Goal: Task Accomplishment & Management: Manage account settings

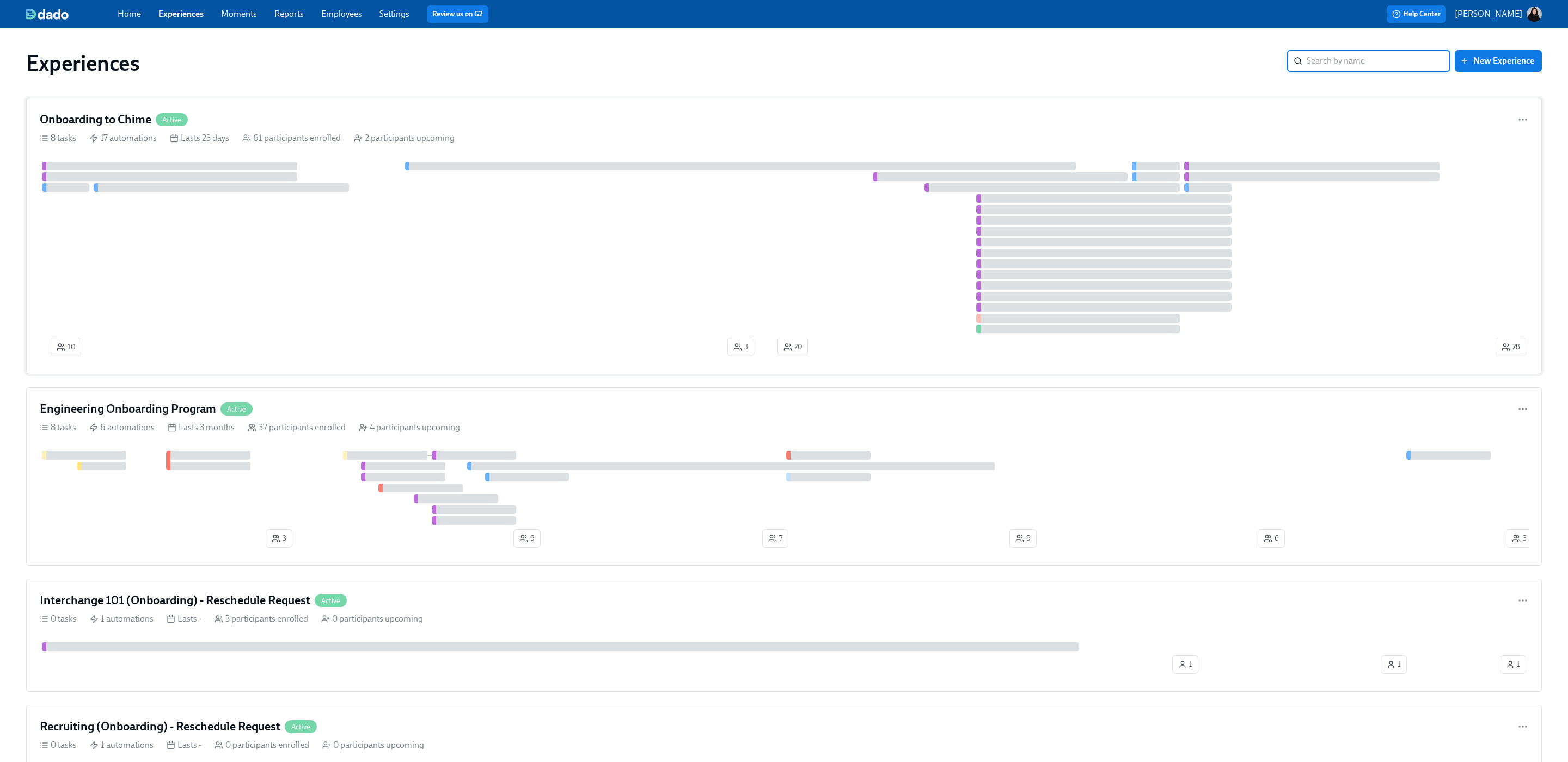
click at [422, 224] on div at bounding box center [766, 247] width 1454 height 172
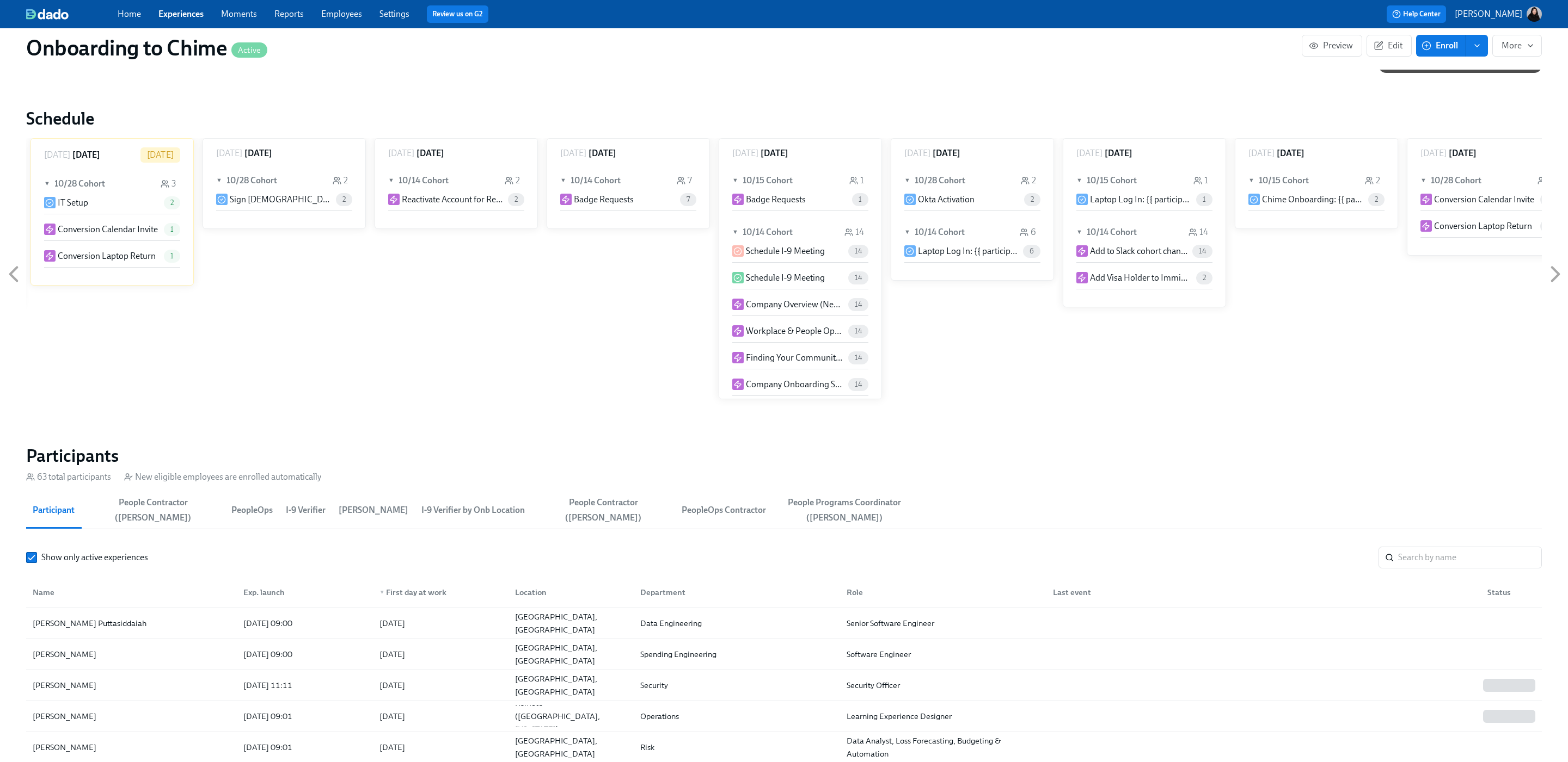
scroll to position [830, 0]
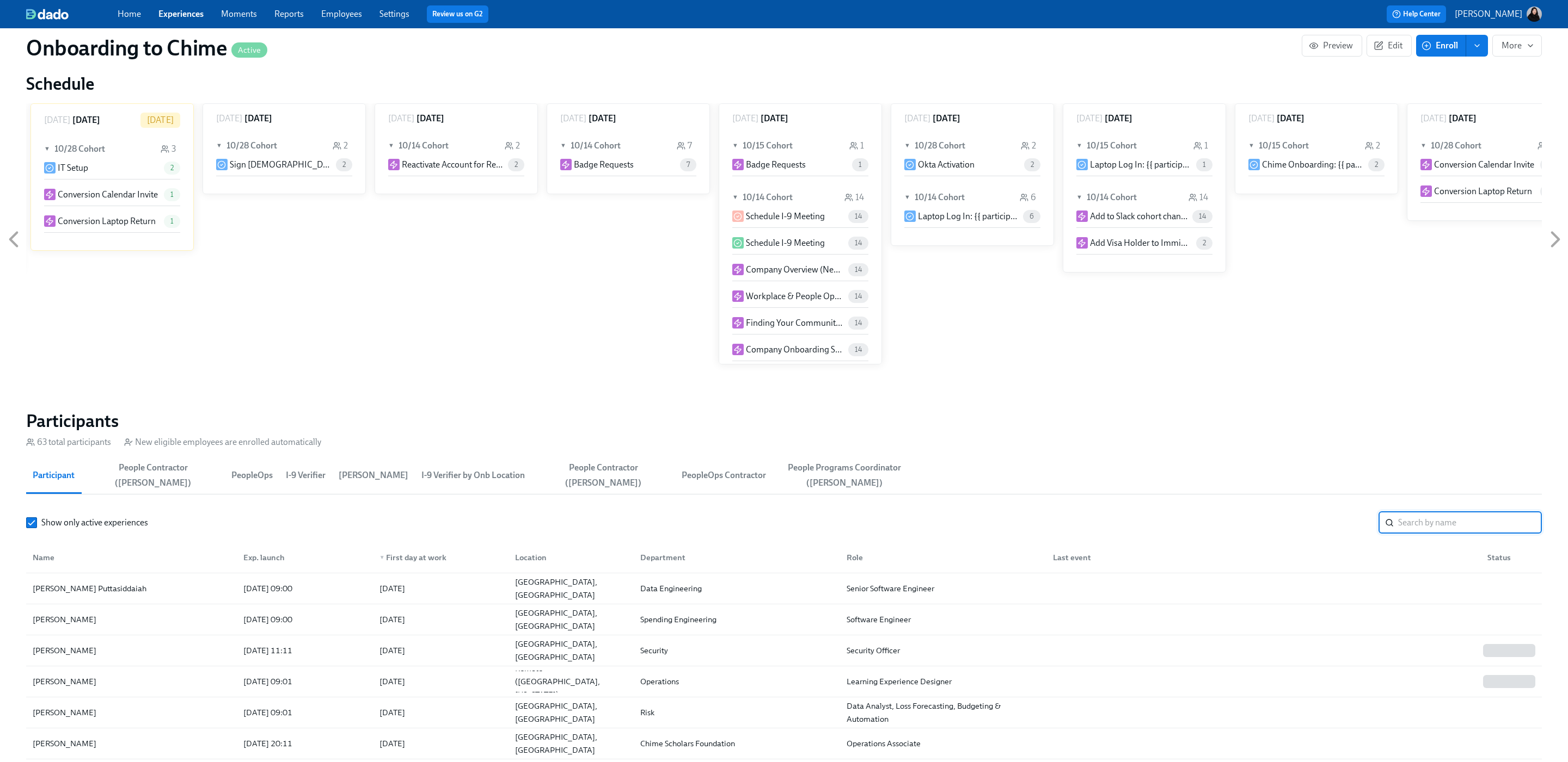
click at [1437, 517] on input "search" at bounding box center [1470, 523] width 143 height 22
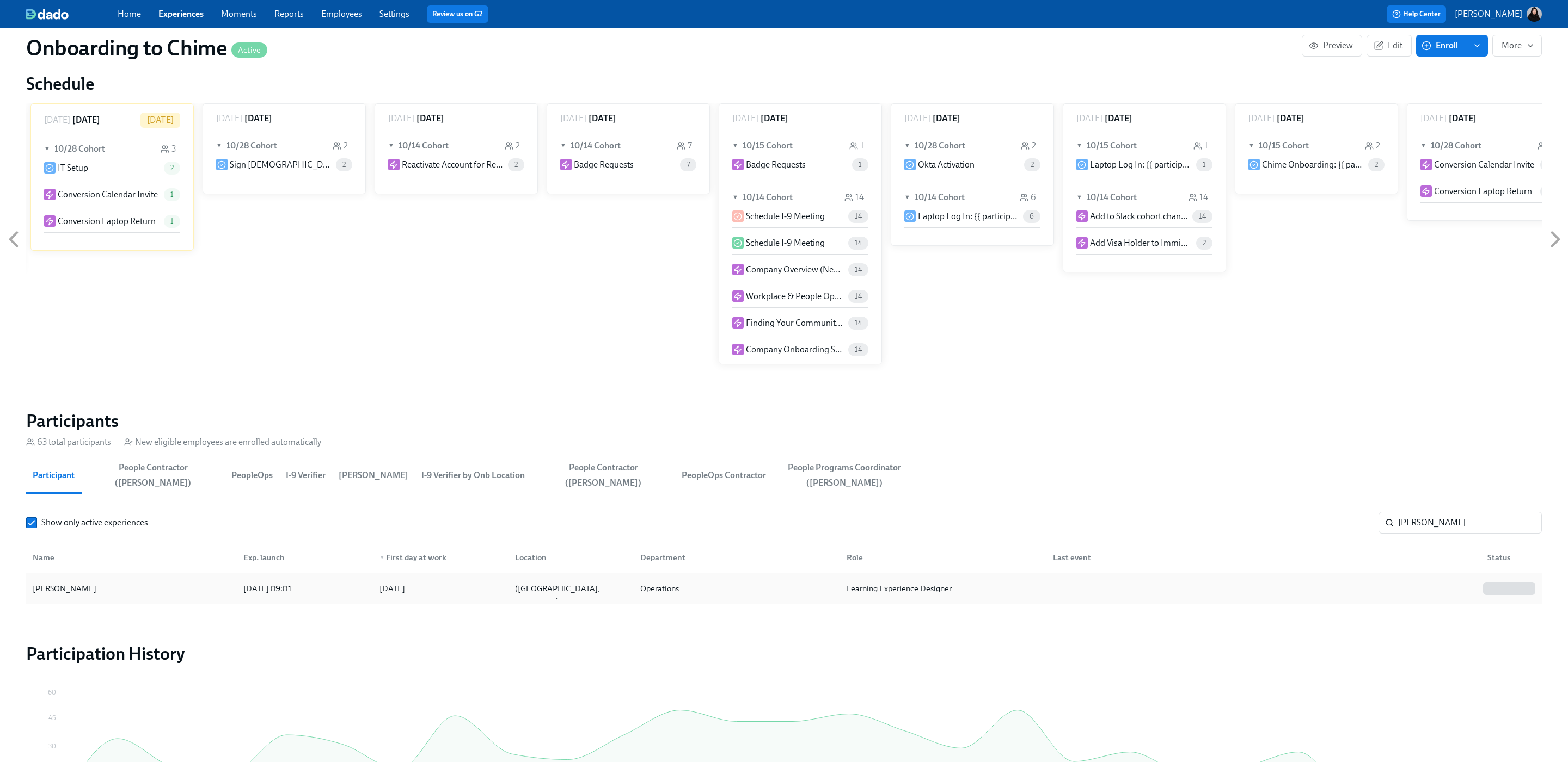
click at [853, 591] on div "Learning Experience Designer" at bounding box center [899, 588] width 114 height 13
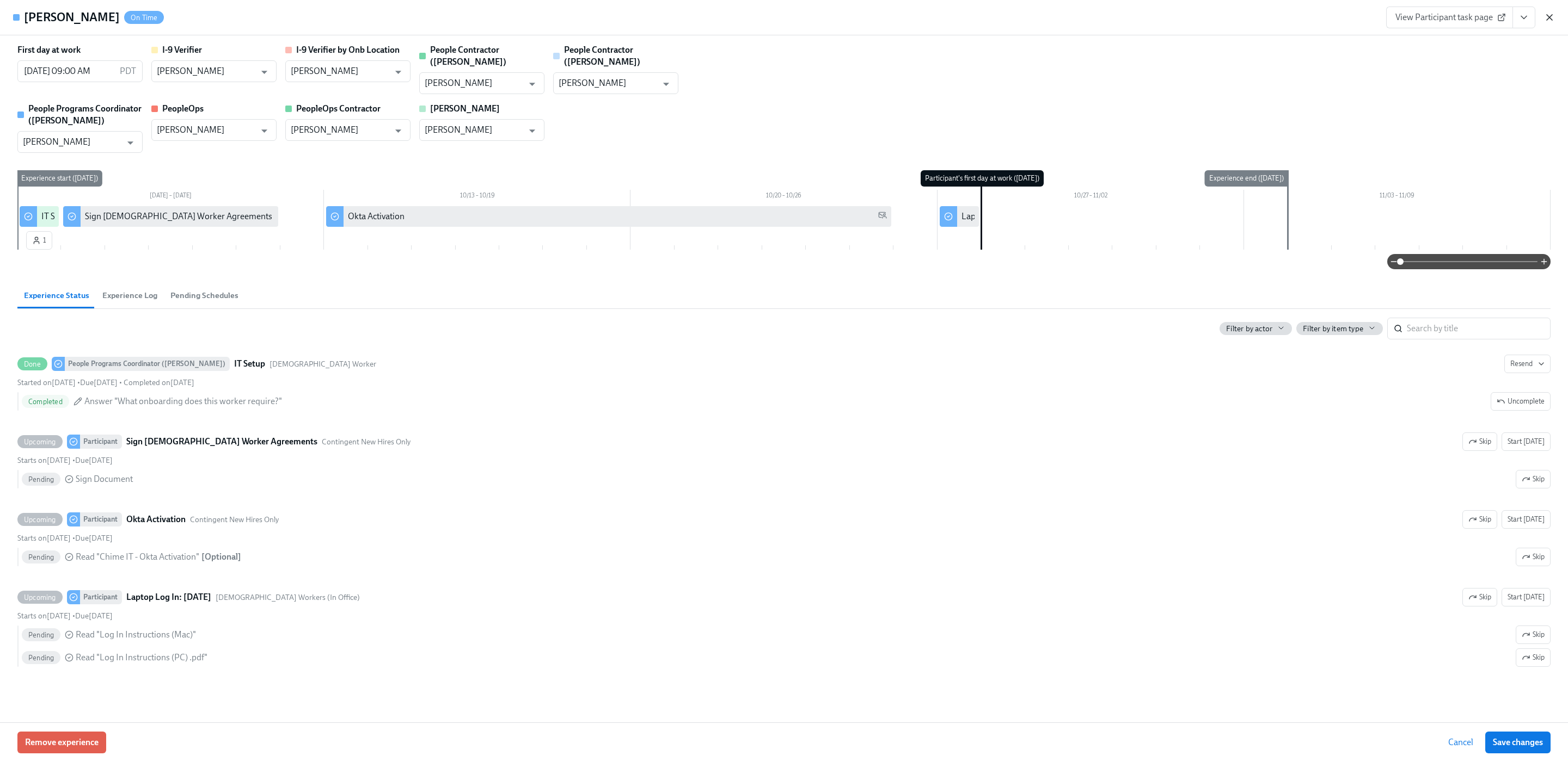
click at [1549, 19] on icon "button" at bounding box center [1550, 17] width 11 height 11
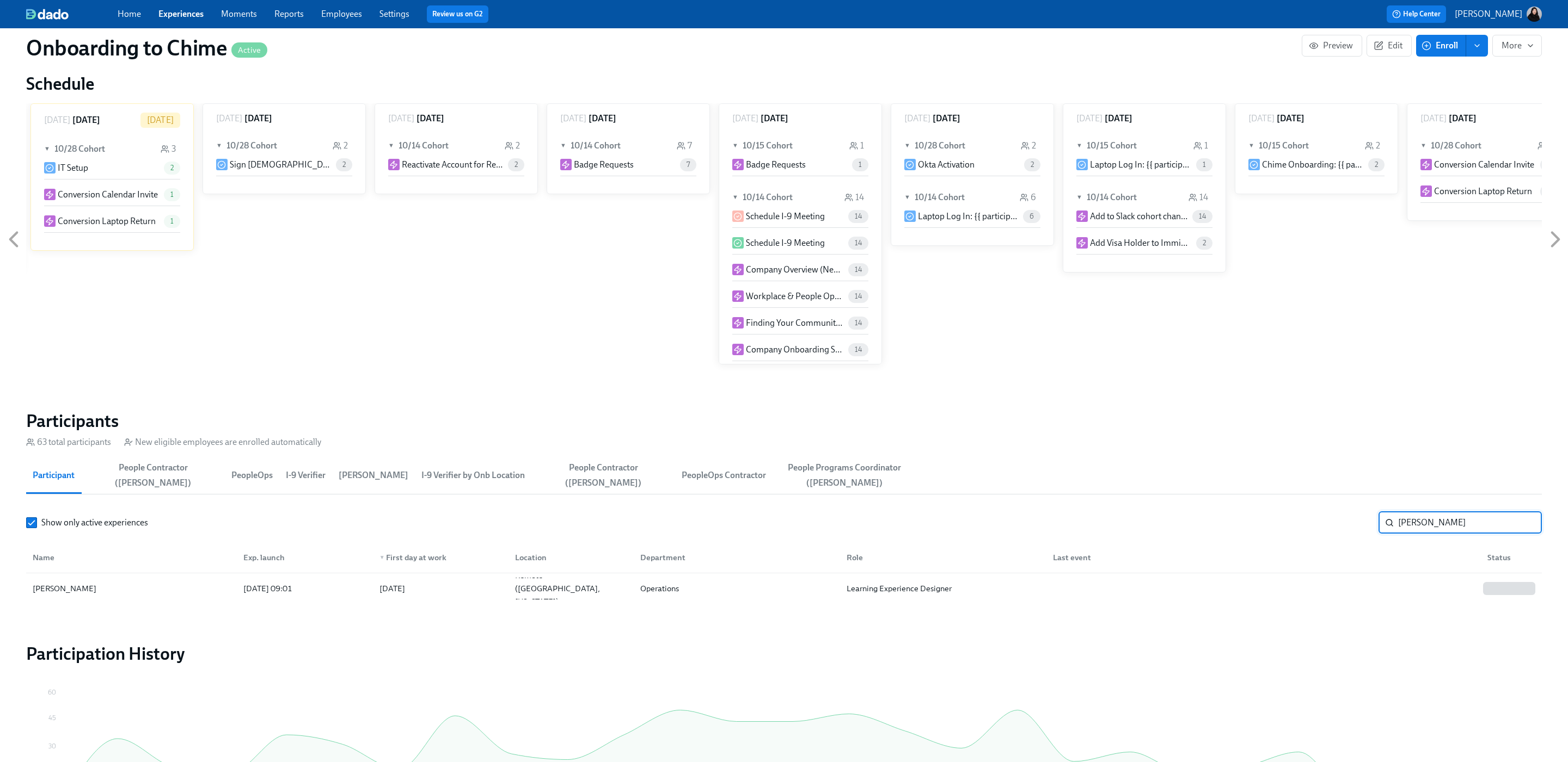
click at [1435, 523] on input "[PERSON_NAME]" at bounding box center [1470, 523] width 143 height 22
drag, startPoint x: 1413, startPoint y: 522, endPoint x: 1367, endPoint y: 521, distance: 46.0
click at [1367, 521] on div "Show only active experiences [PERSON_NAME]" at bounding box center [784, 523] width 1516 height 22
click at [1437, 521] on input "[PERSON_NAME]" at bounding box center [1470, 523] width 143 height 22
drag, startPoint x: 1413, startPoint y: 518, endPoint x: 1357, endPoint y: 517, distance: 56.0
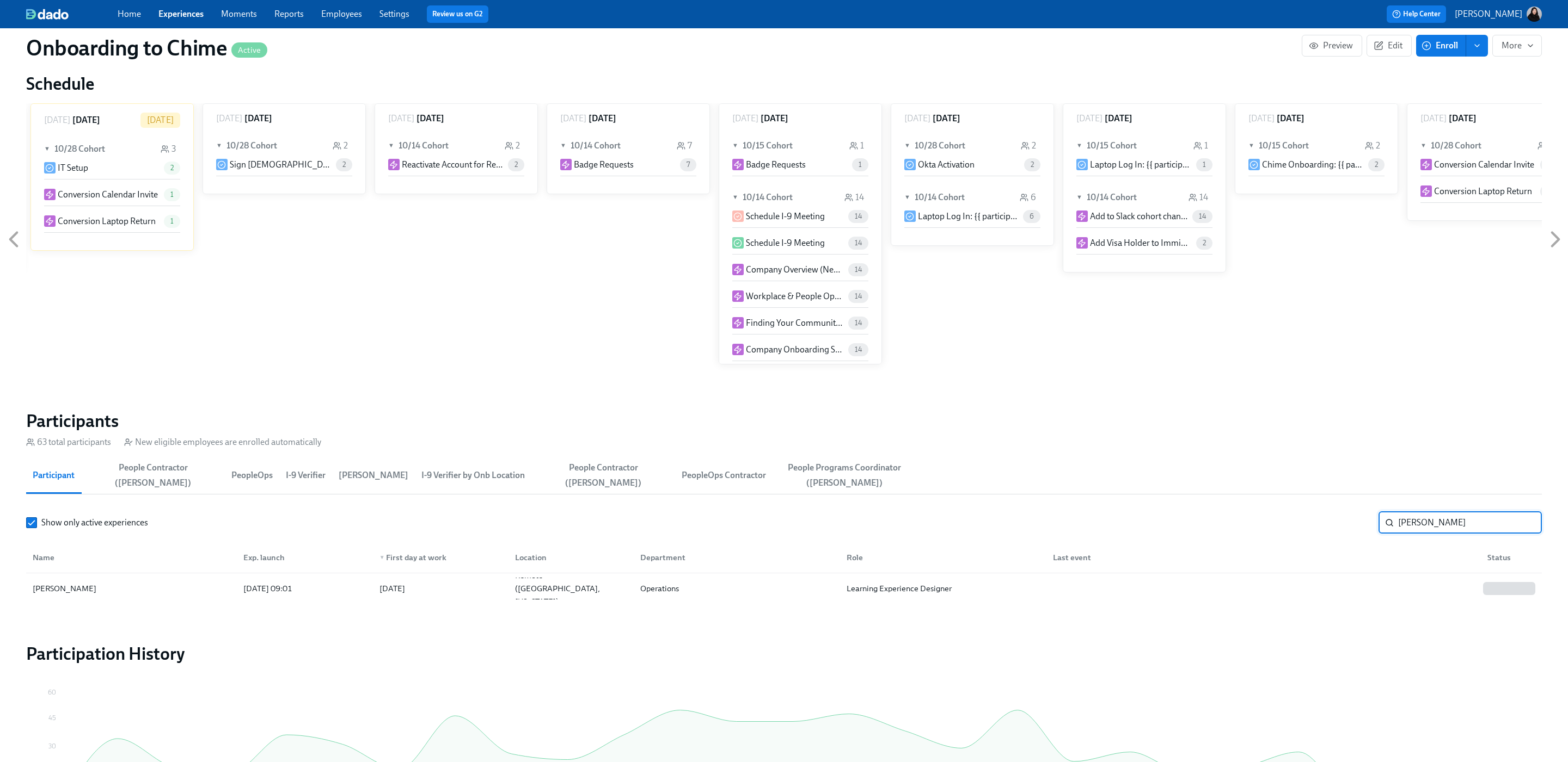
click at [1357, 517] on div "Show only active experiences [PERSON_NAME]" at bounding box center [784, 523] width 1516 height 22
paste input "[PERSON_NAME]"
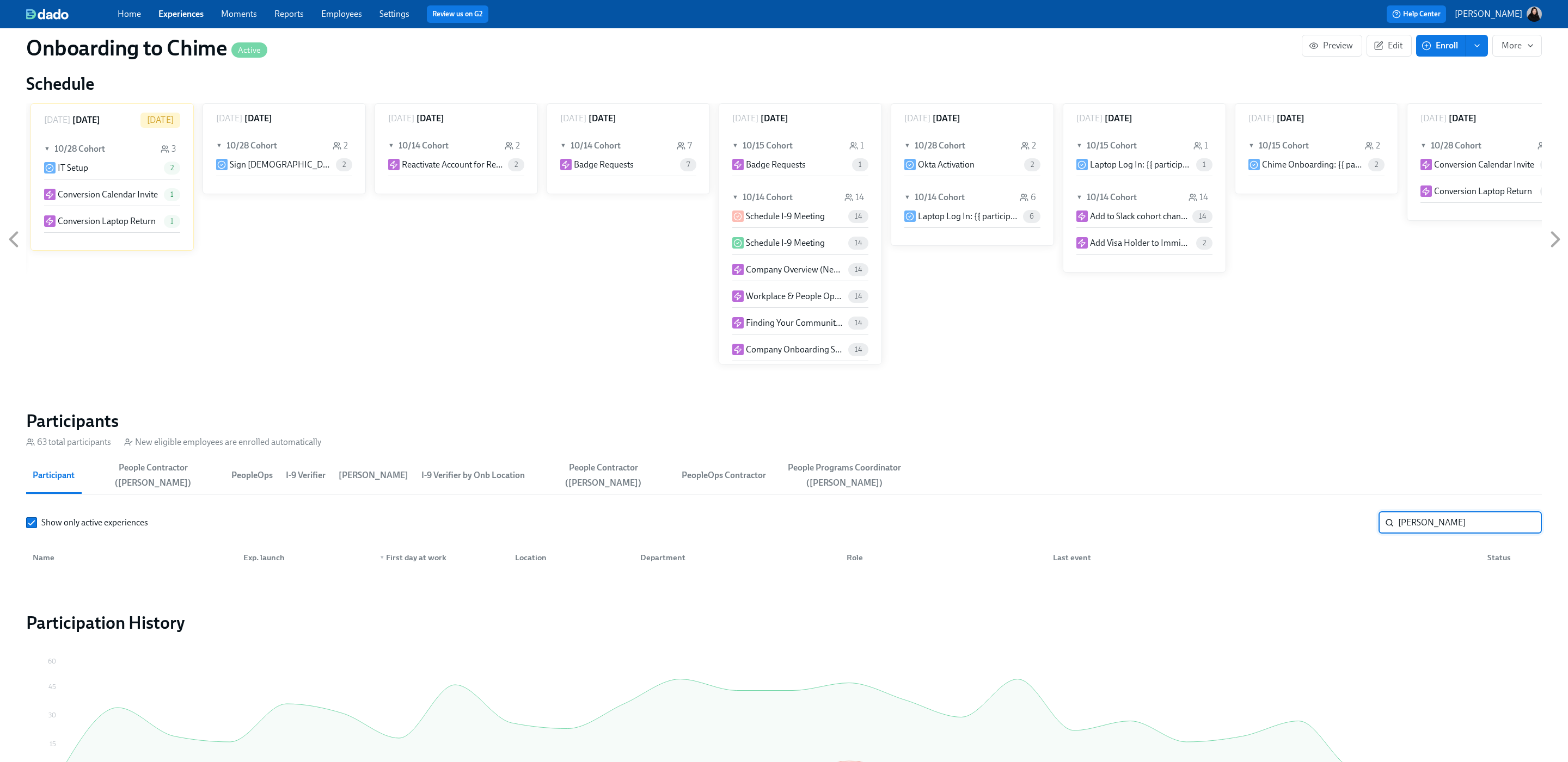
click at [1435, 528] on input "[PERSON_NAME]" at bounding box center [1470, 523] width 143 height 22
drag, startPoint x: 1458, startPoint y: 521, endPoint x: 1483, endPoint y: 521, distance: 25.0
click at [1483, 521] on input "[PERSON_NAME]" at bounding box center [1470, 523] width 143 height 22
type input "[PERSON_NAME]"
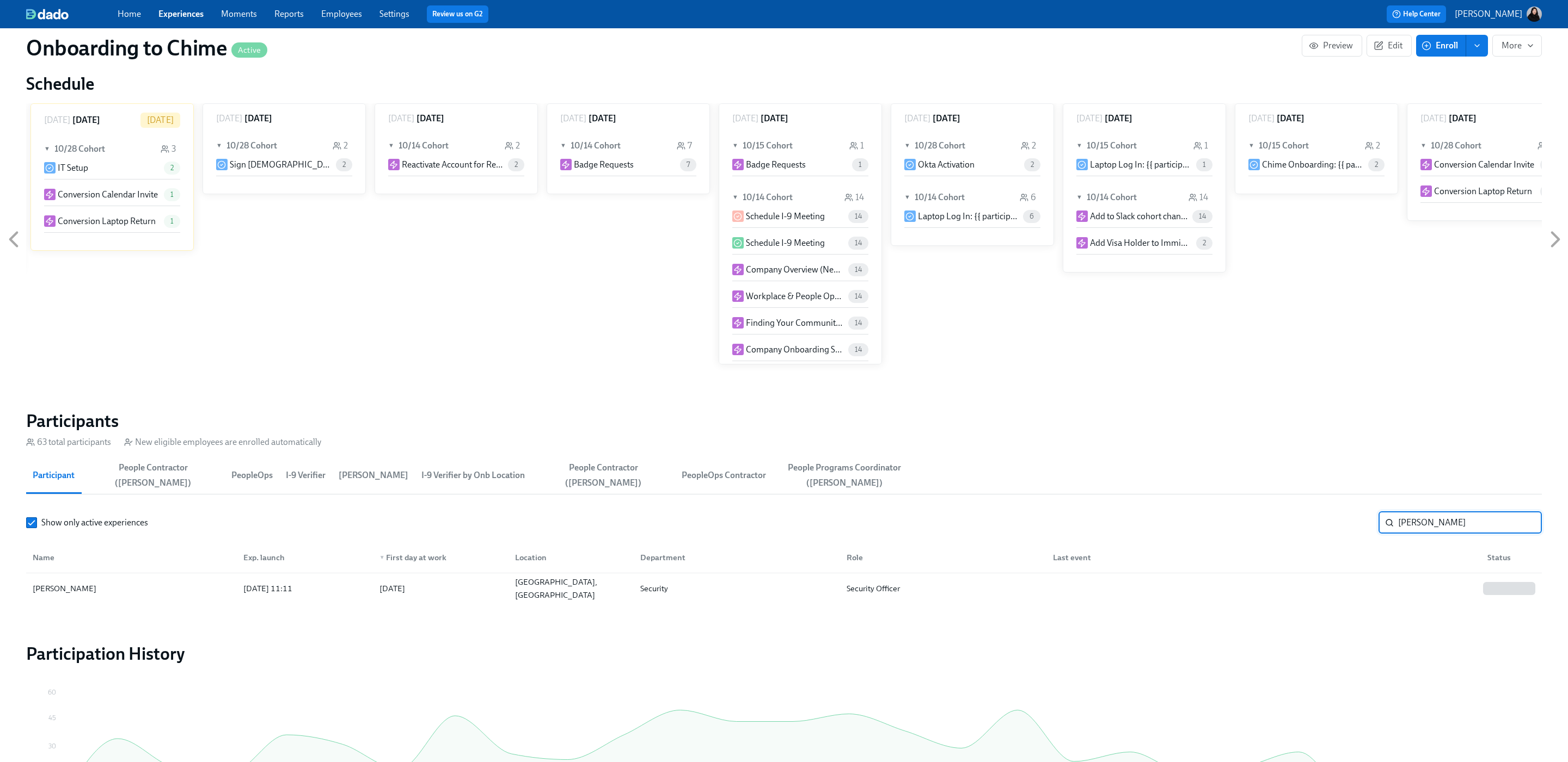
scroll to position [830, 1]
click at [536, 595] on div "[GEOGRAPHIC_DATA], [GEOGRAPHIC_DATA]" at bounding box center [568, 589] width 125 height 22
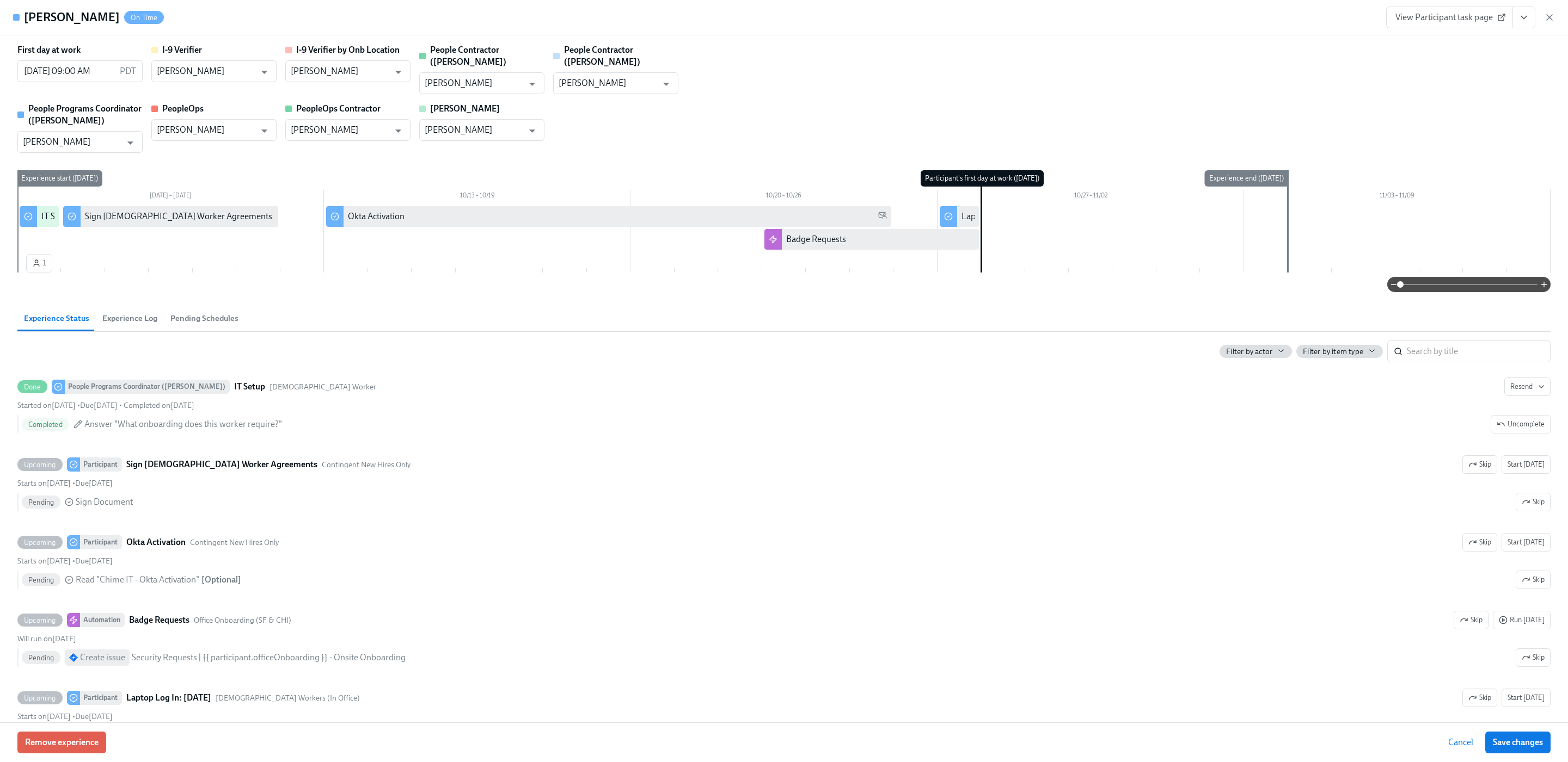
click at [1549, 16] on icon "button" at bounding box center [1550, 17] width 11 height 11
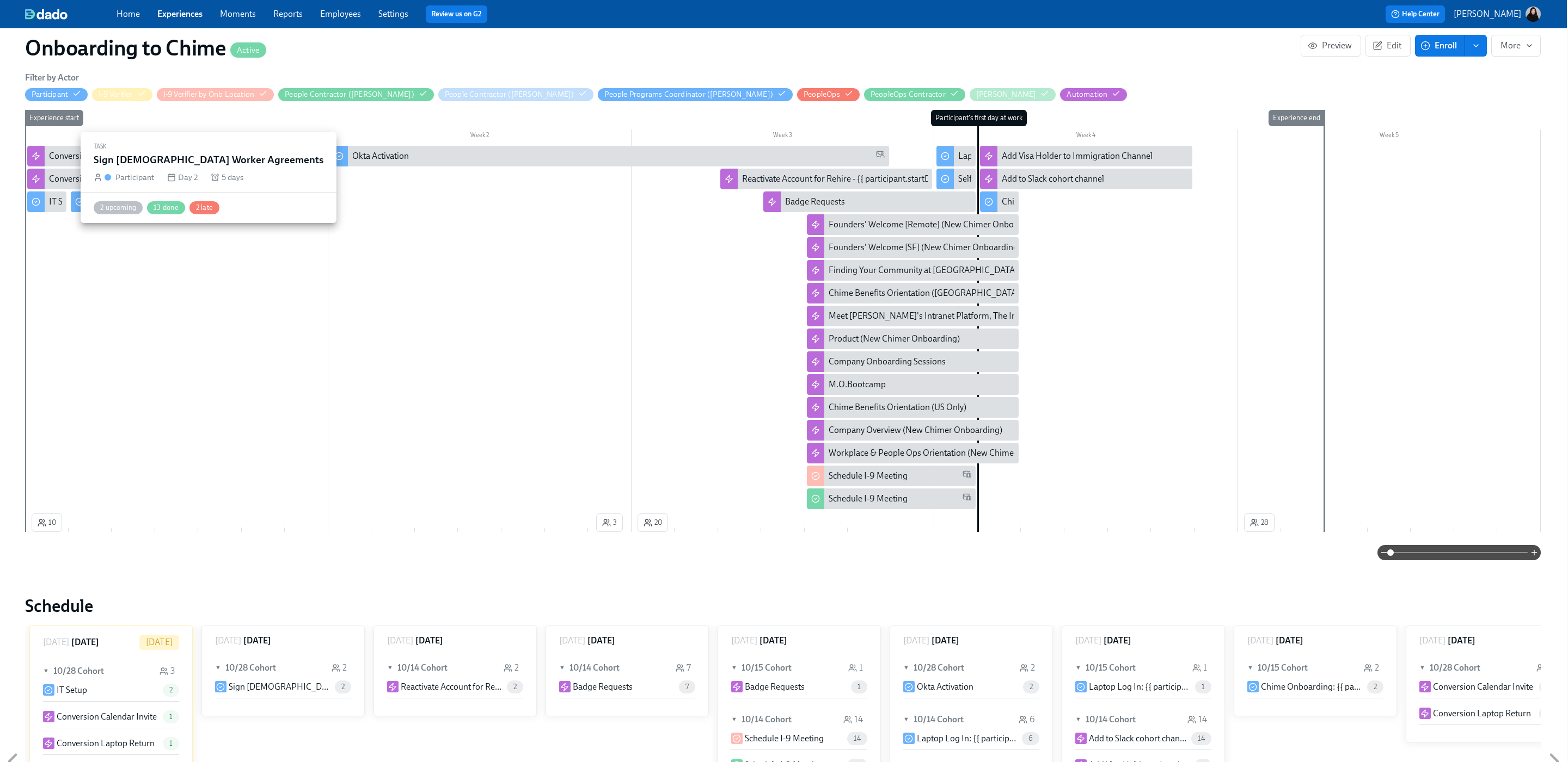
scroll to position [262, 1]
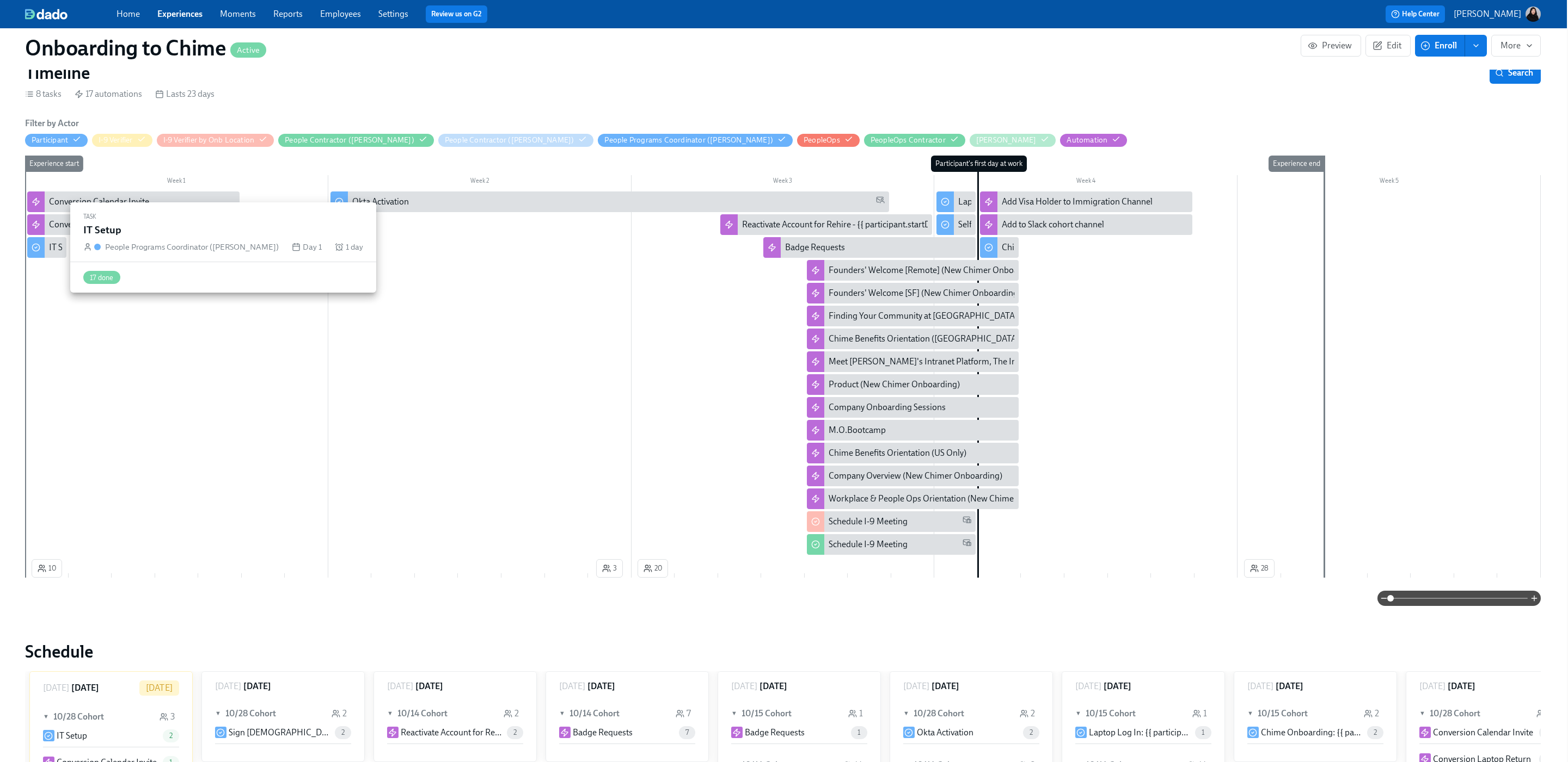
click at [57, 252] on div "IT Setup" at bounding box center [63, 247] width 30 height 12
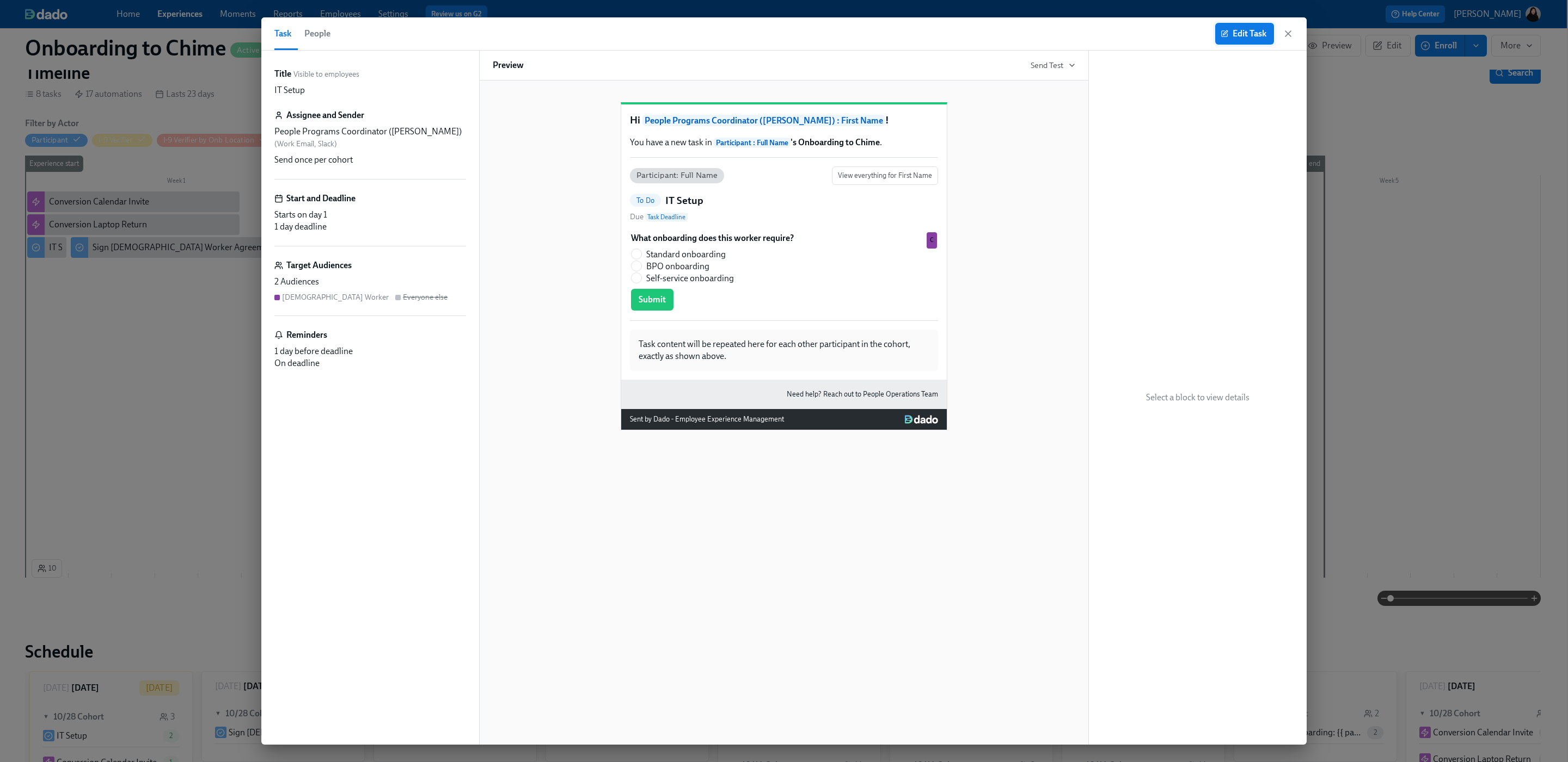
click at [1240, 35] on span "Edit Task" at bounding box center [1244, 34] width 43 height 11
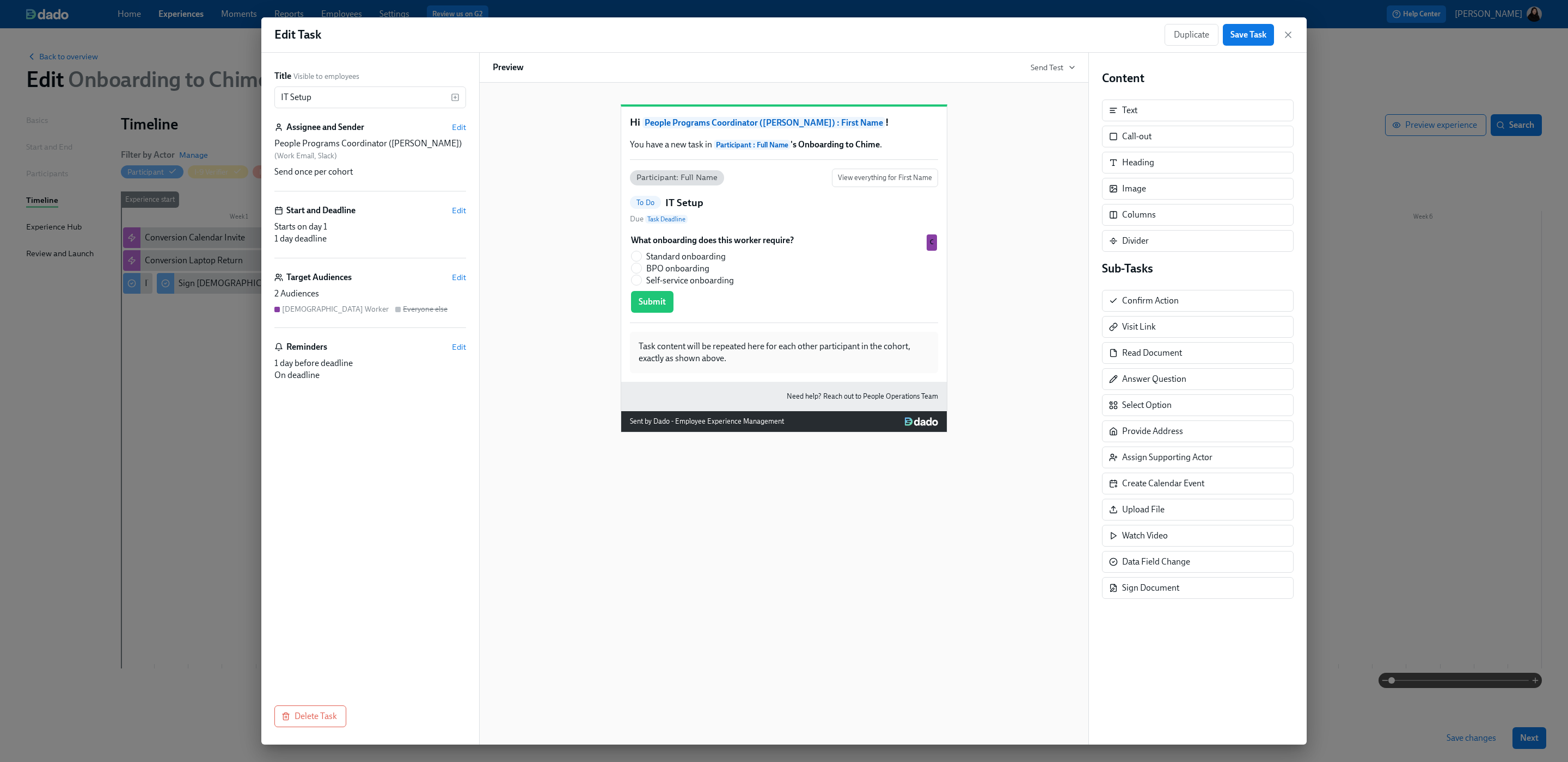
click at [367, 367] on div "1 day before deadline" at bounding box center [370, 363] width 192 height 12
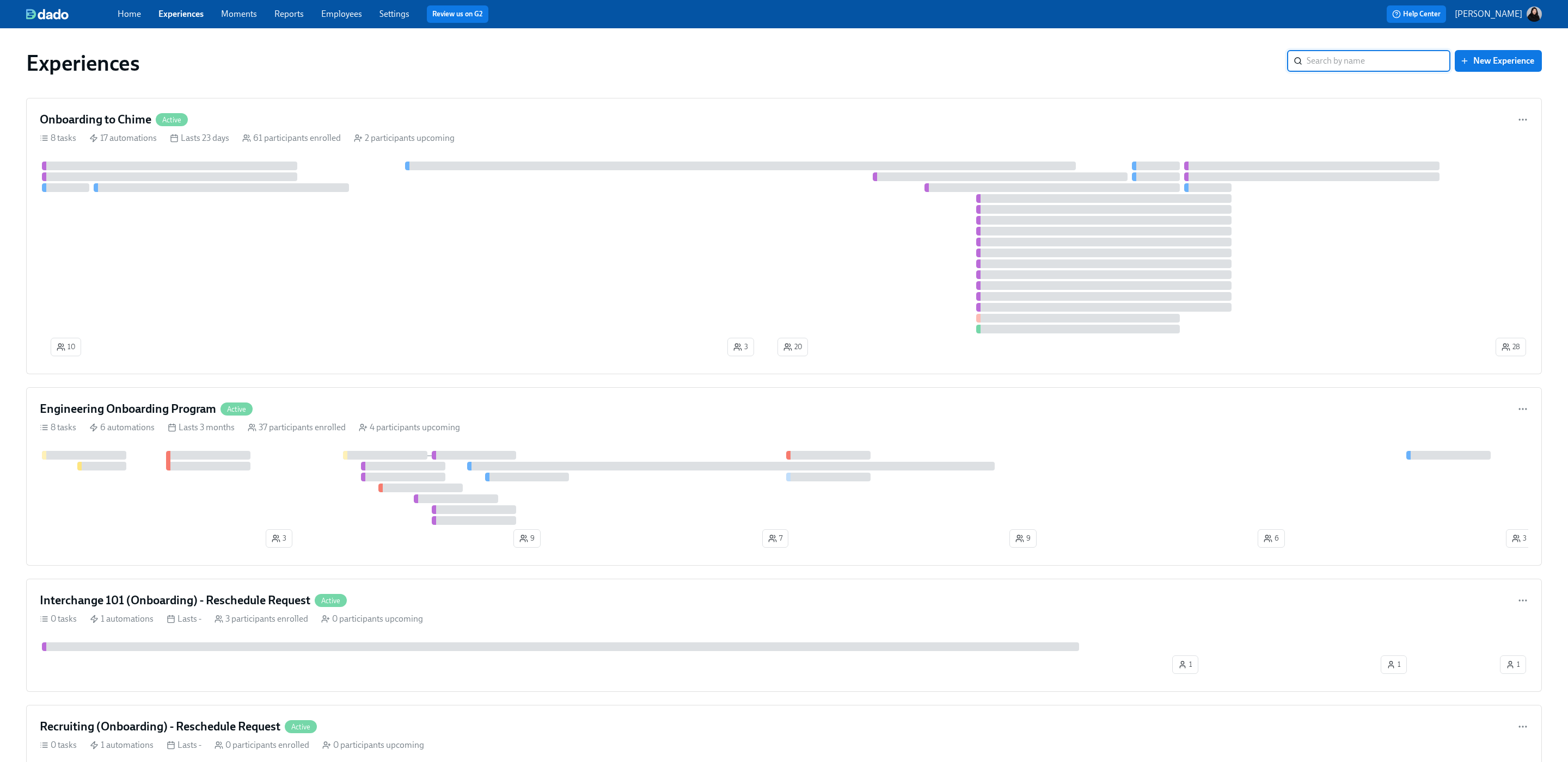
click at [350, 6] on div "Home Experiences Moments Reports Employees Settings Review us on G2" at bounding box center [473, 14] width 712 height 17
click at [345, 11] on link "Employees" at bounding box center [342, 13] width 40 height 10
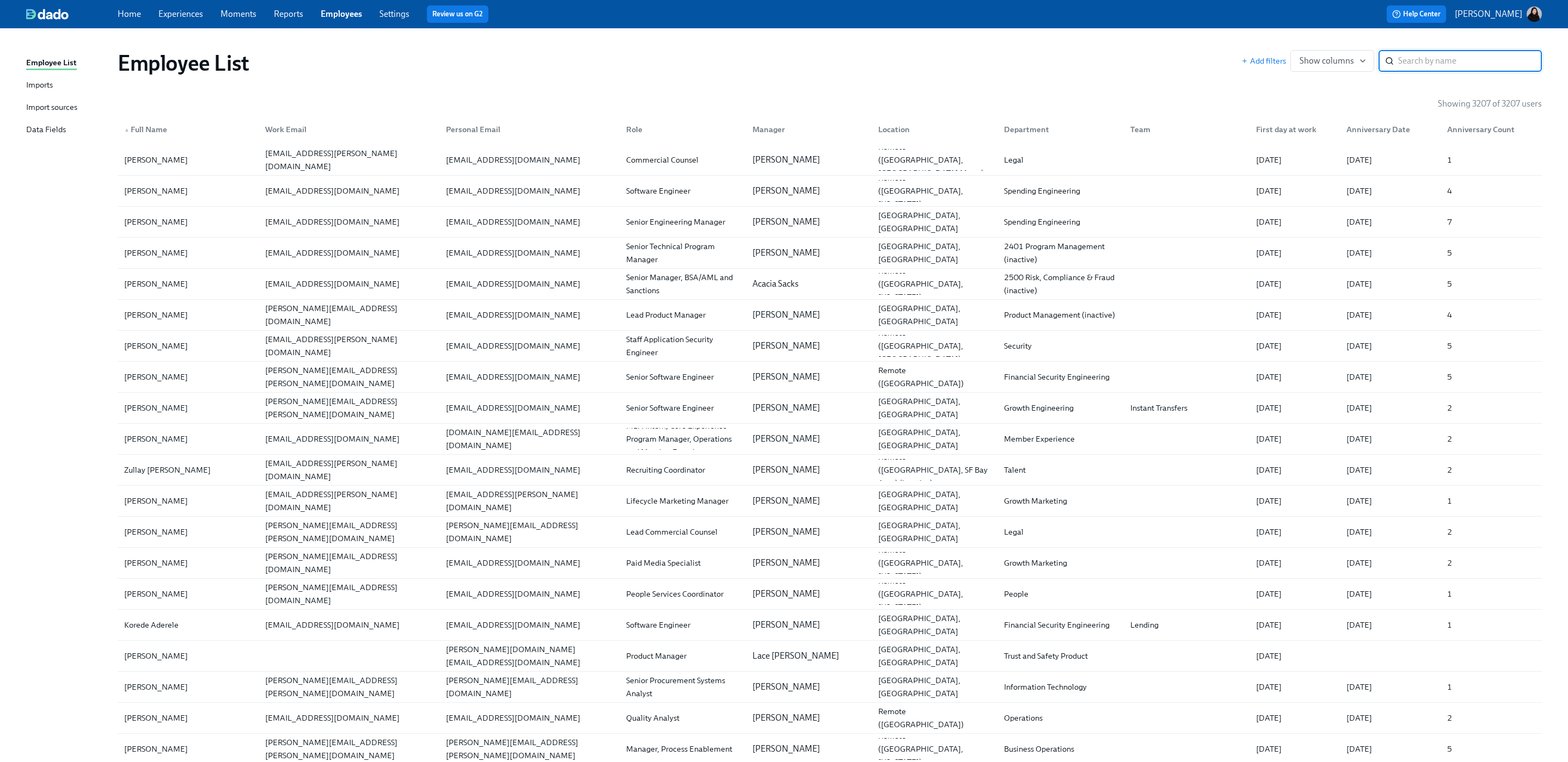
click at [36, 90] on div "Imports" at bounding box center [39, 85] width 27 height 14
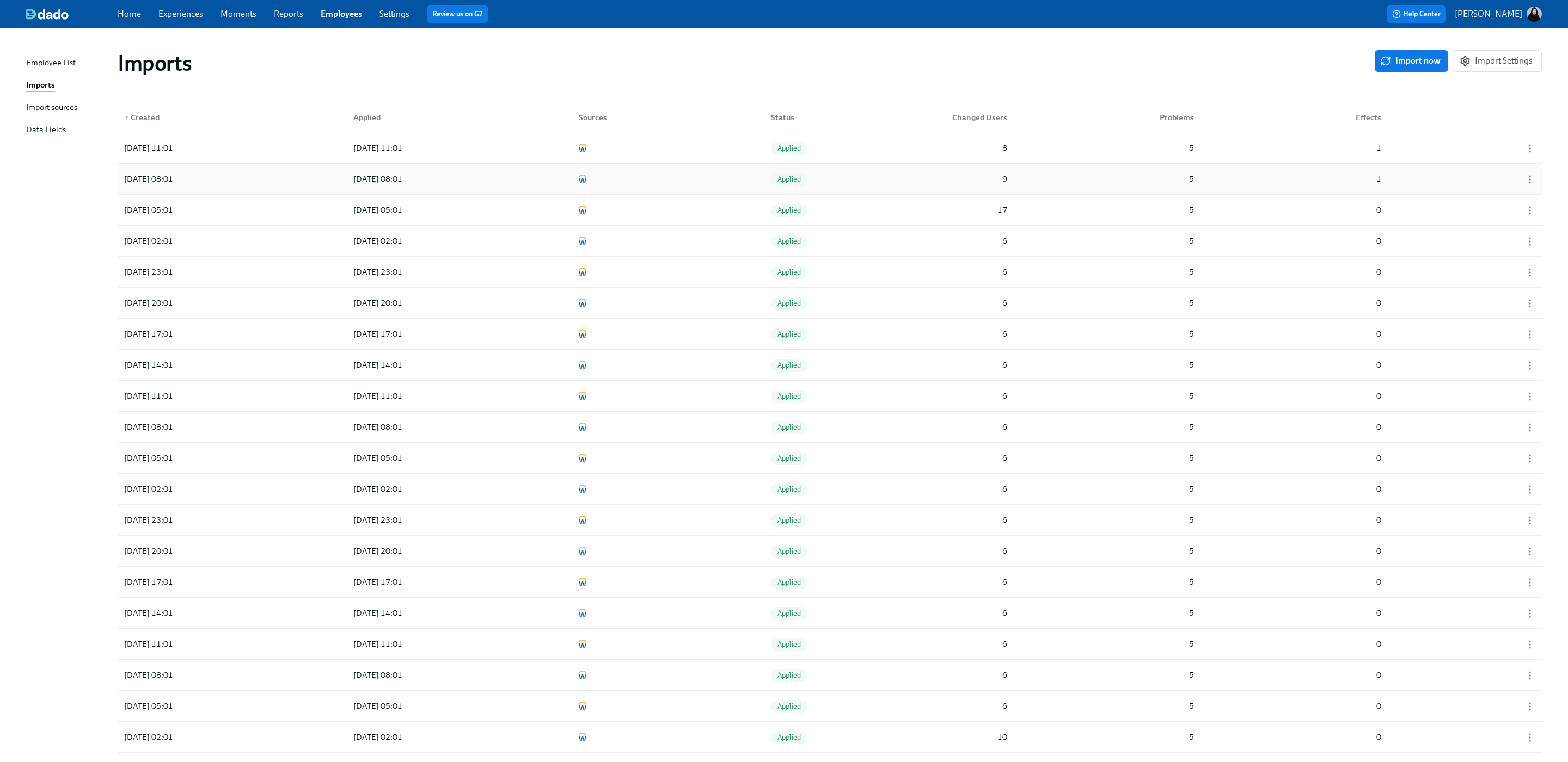
scroll to position [4, 0]
click at [1500, 56] on span "Import Settings" at bounding box center [1497, 58] width 71 height 11
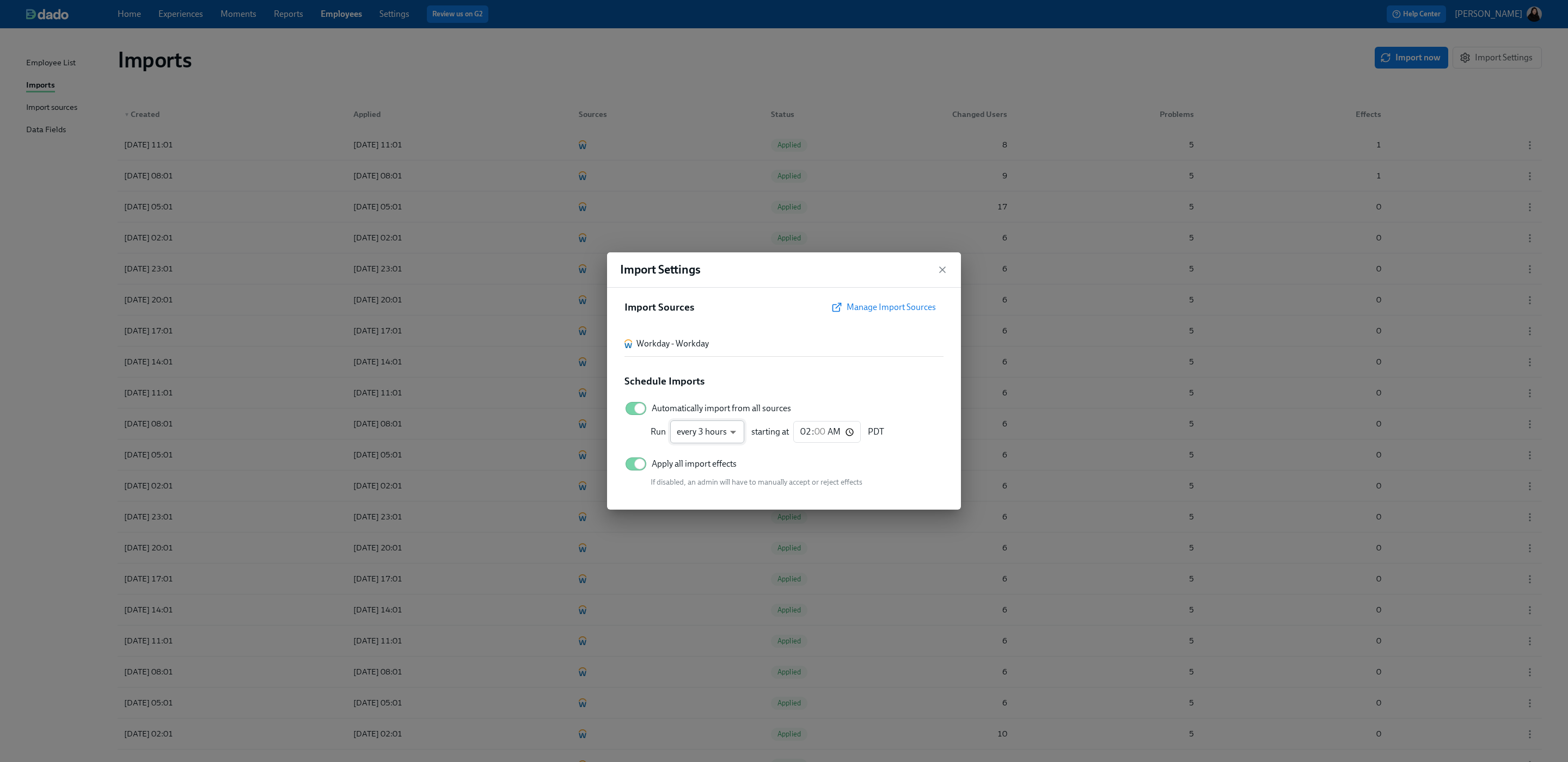
click at [626, 439] on div at bounding box center [784, 381] width 1568 height 762
